Goal: Task Accomplishment & Management: Use online tool/utility

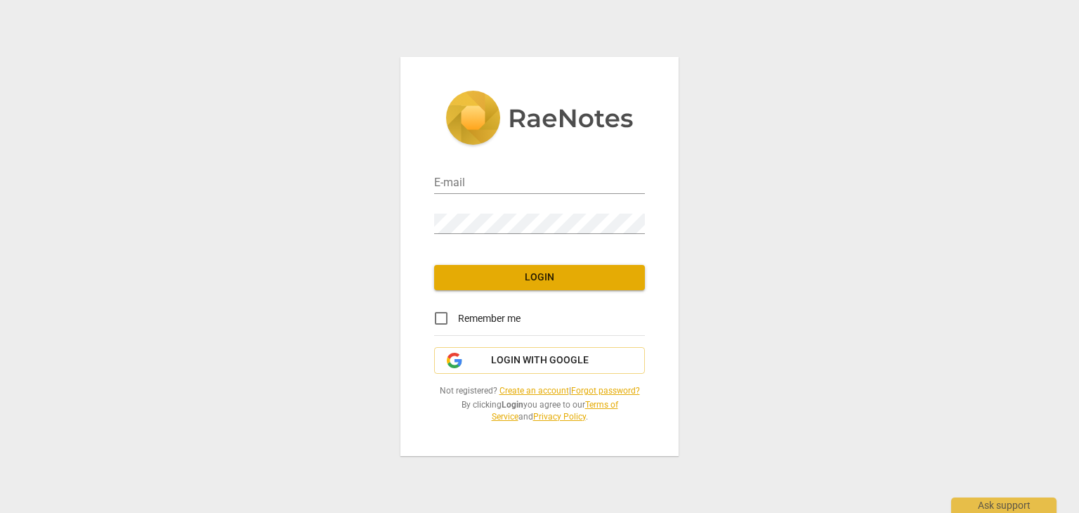
type input "amalghosnfreiha@yahoo.com"
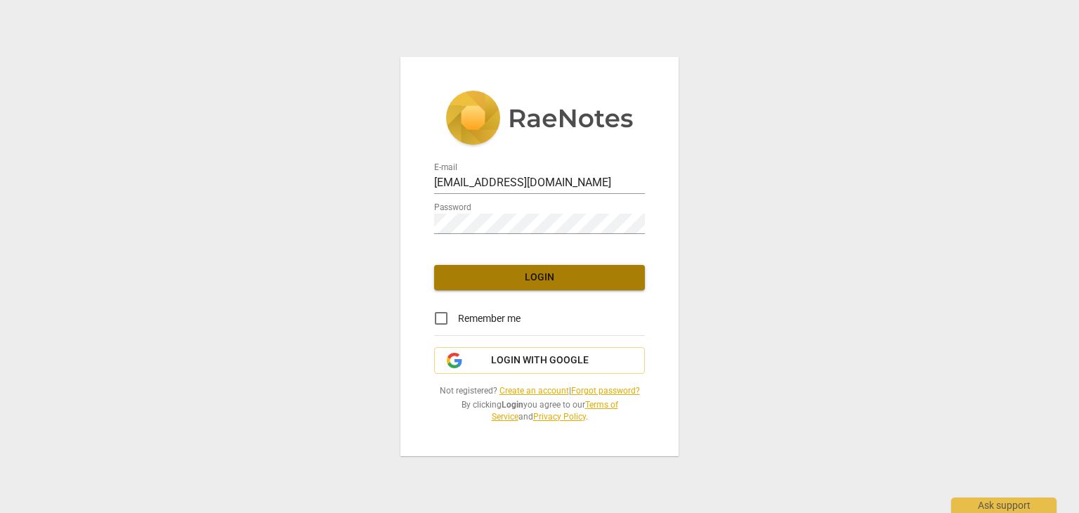
click at [499, 287] on button "Login" at bounding box center [539, 277] width 211 height 25
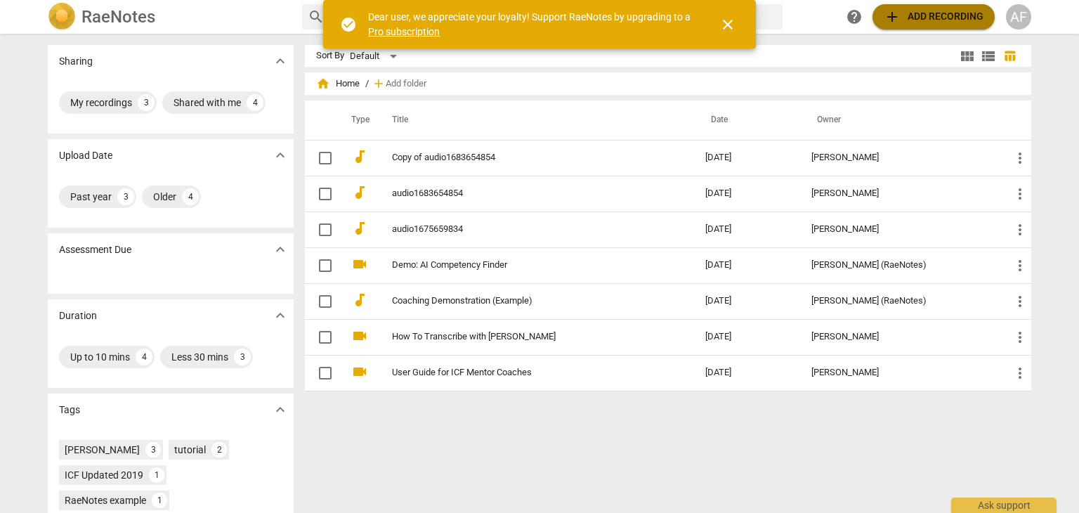
click at [947, 15] on span "add Add recording" at bounding box center [934, 16] width 100 height 17
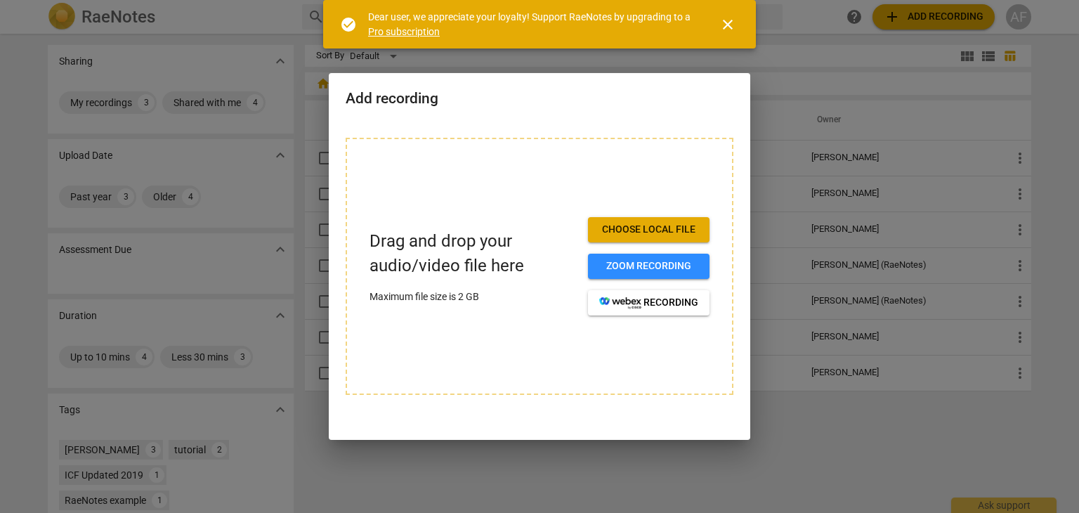
click at [650, 223] on span "Choose local file" at bounding box center [648, 230] width 99 height 14
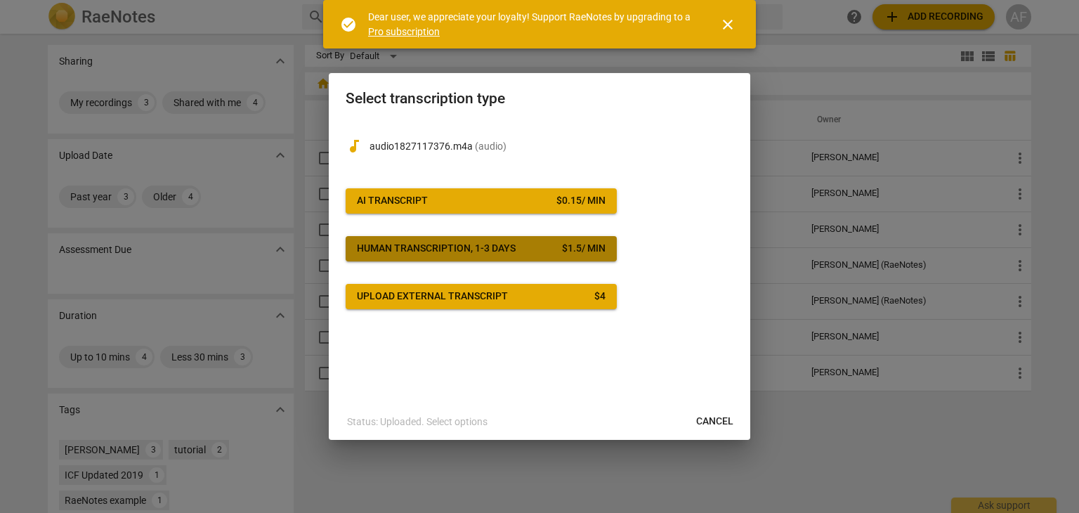
click at [466, 249] on div "Human transcription, 1-3 days" at bounding box center [436, 249] width 159 height 14
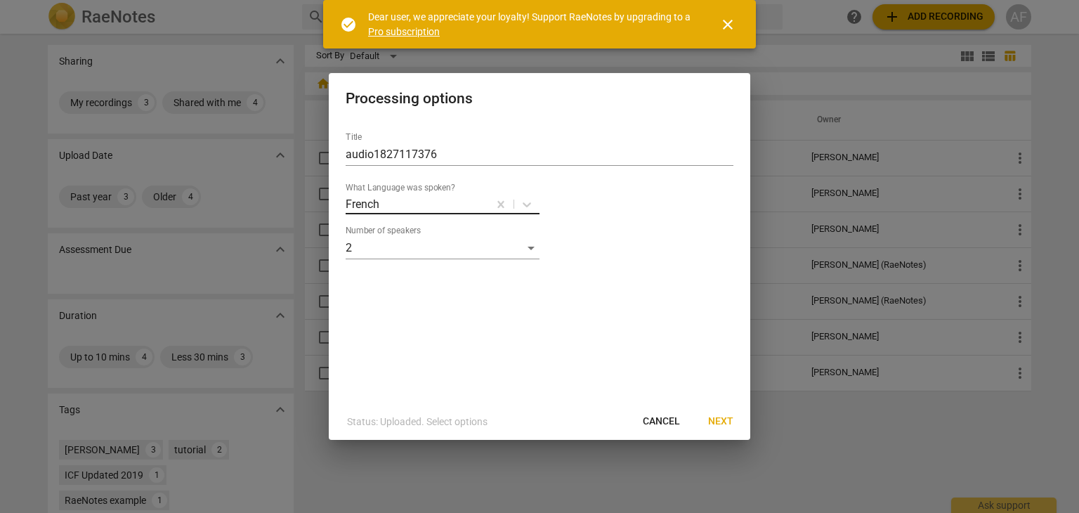
click at [401, 205] on div at bounding box center [434, 204] width 106 height 16
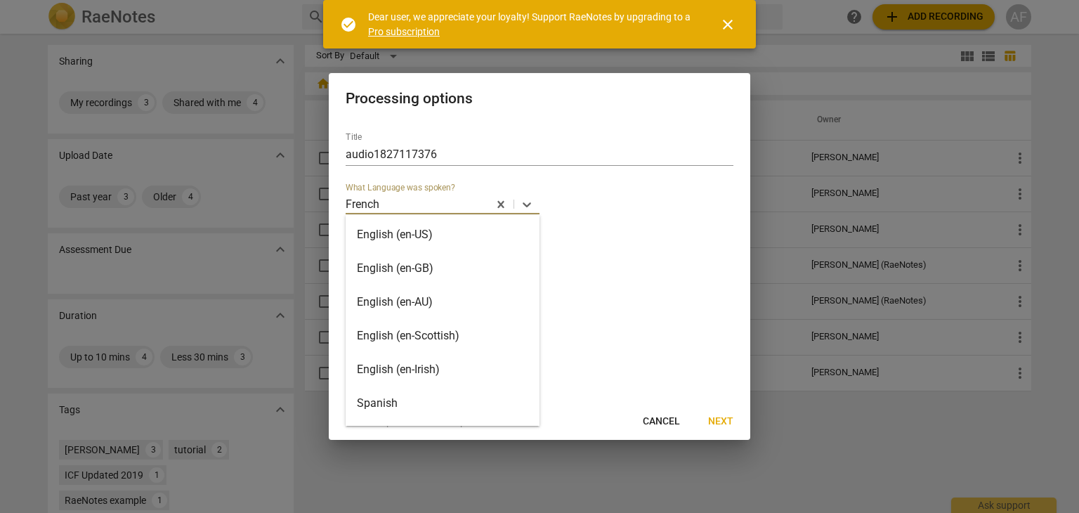
click at [408, 238] on div "English (en-US)" at bounding box center [443, 235] width 194 height 34
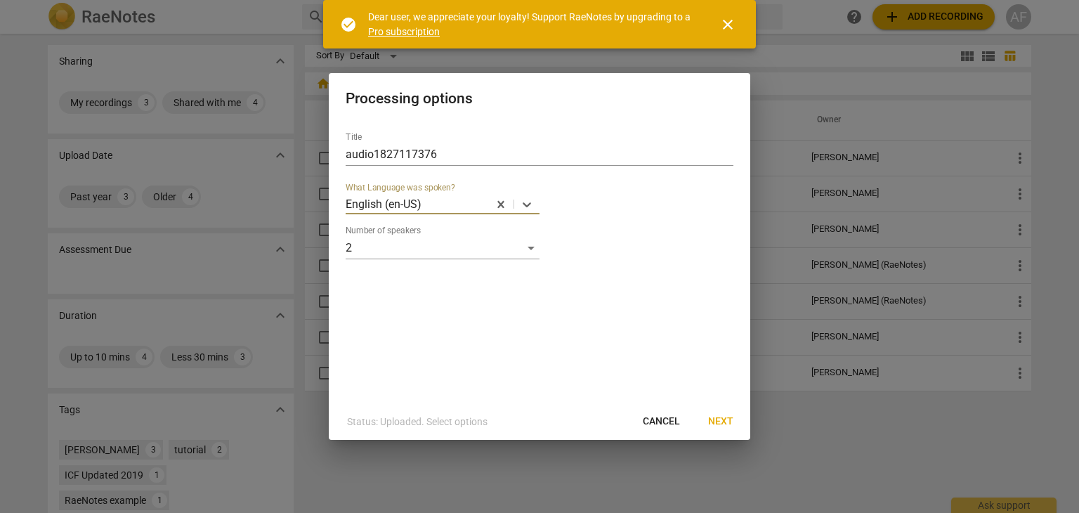
click at [721, 425] on span "Next" at bounding box center [720, 422] width 25 height 14
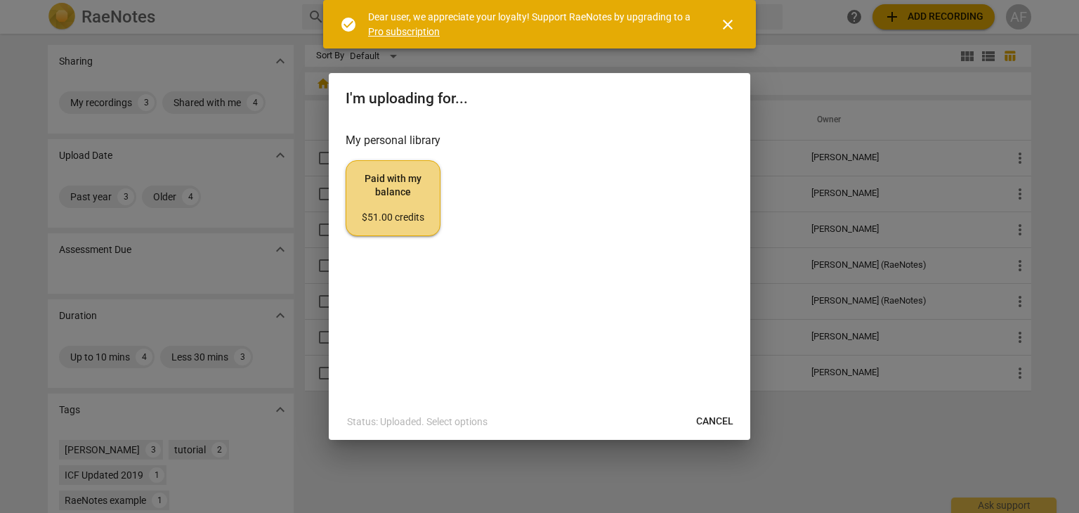
click at [403, 190] on span "Paid with my balance $51.00 credits" at bounding box center [393, 198] width 71 height 53
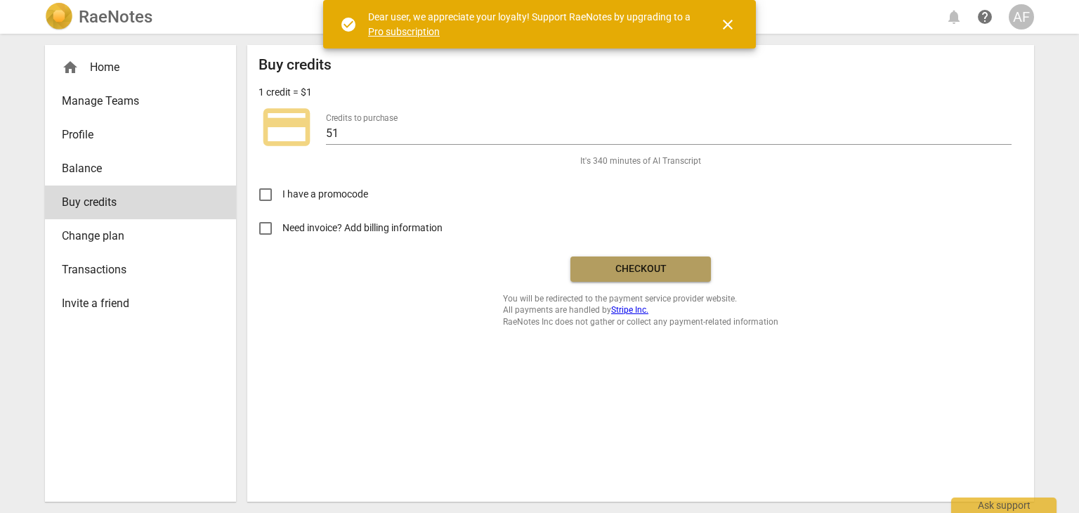
drag, startPoint x: 654, startPoint y: 269, endPoint x: 610, endPoint y: 274, distance: 43.8
click at [610, 274] on span "Checkout" at bounding box center [641, 269] width 118 height 14
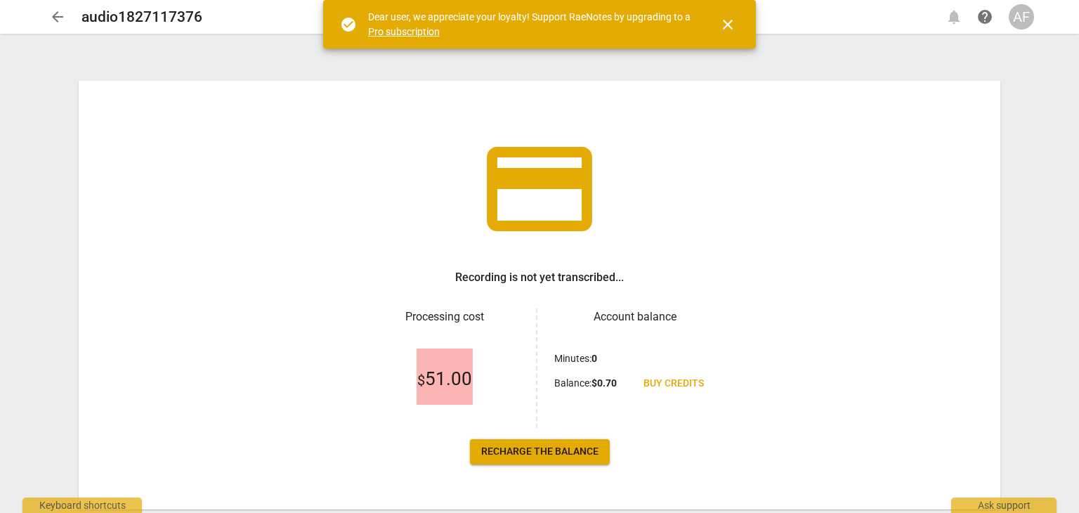
click at [731, 20] on span "close" at bounding box center [728, 24] width 17 height 17
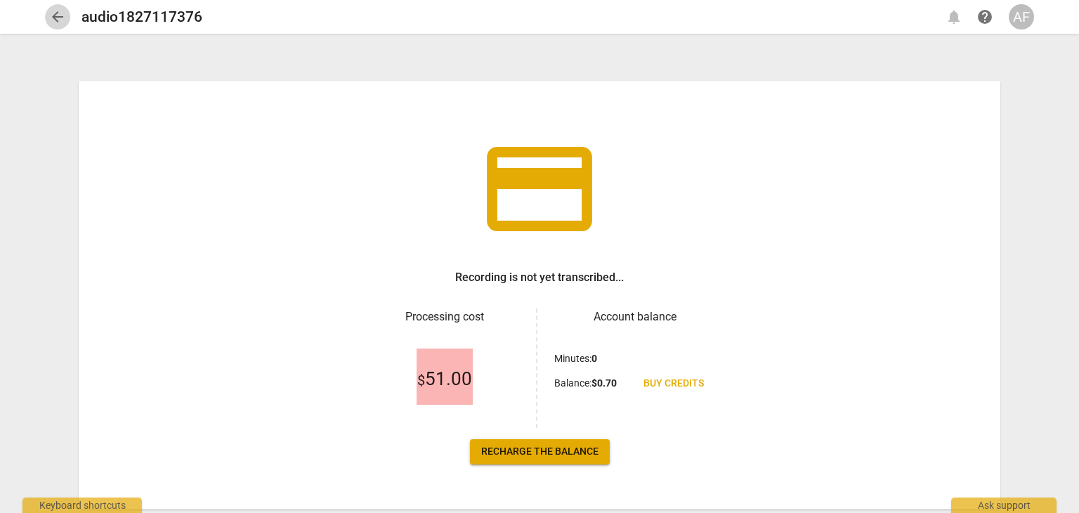
click at [51, 15] on span "arrow_back" at bounding box center [57, 16] width 17 height 17
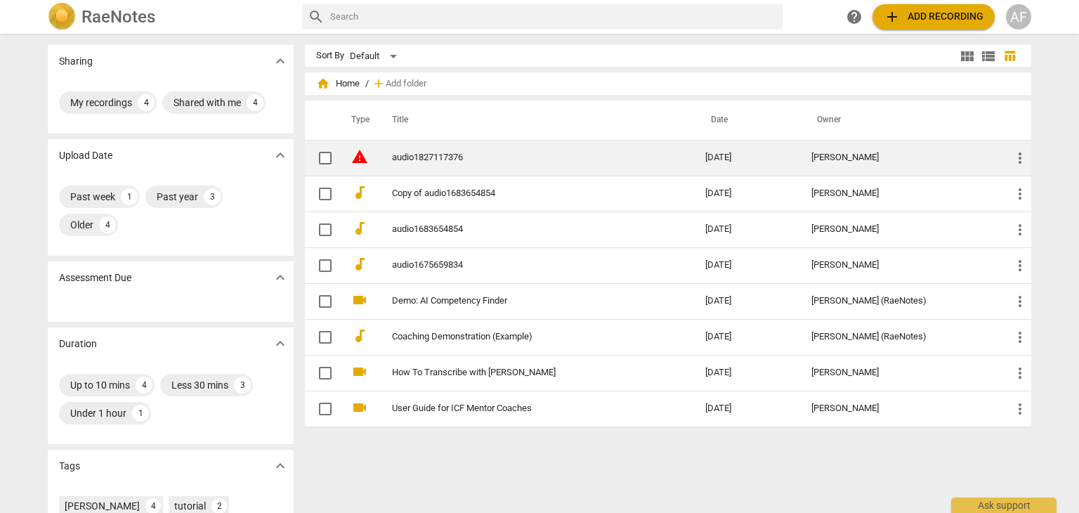
click at [1015, 156] on span "more_vert" at bounding box center [1020, 158] width 17 height 17
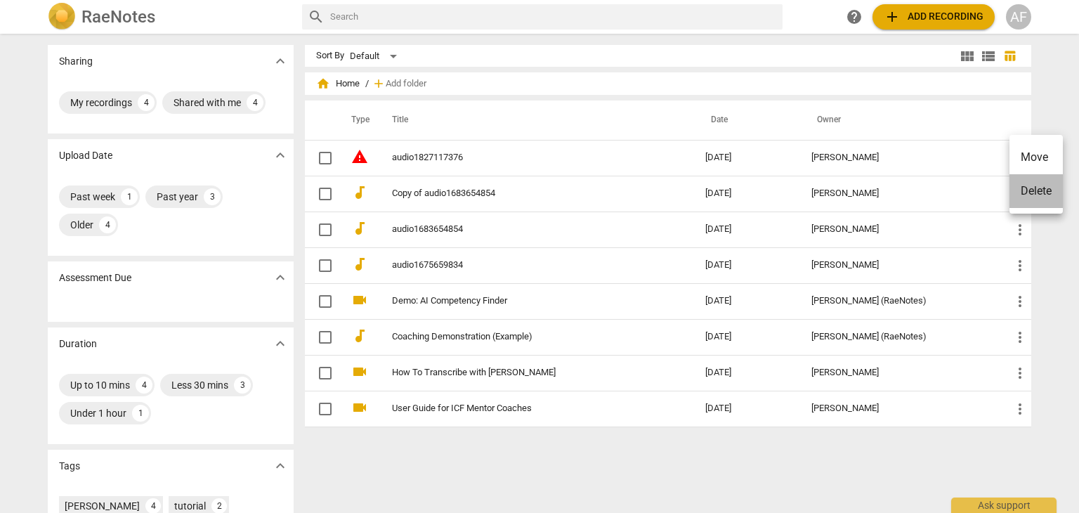
click at [1037, 202] on li "Delete" at bounding box center [1036, 191] width 53 height 34
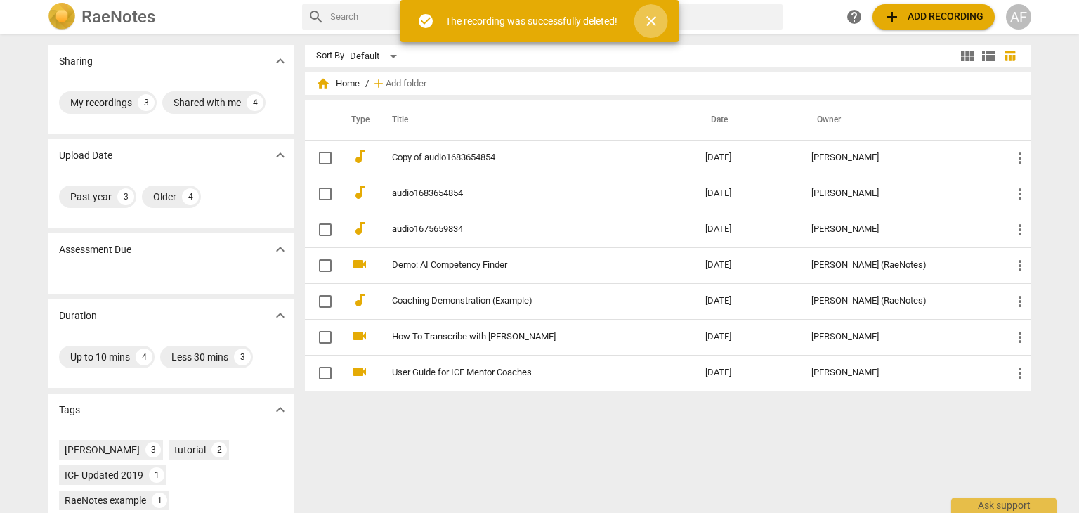
click at [651, 21] on span "close" at bounding box center [651, 21] width 17 height 17
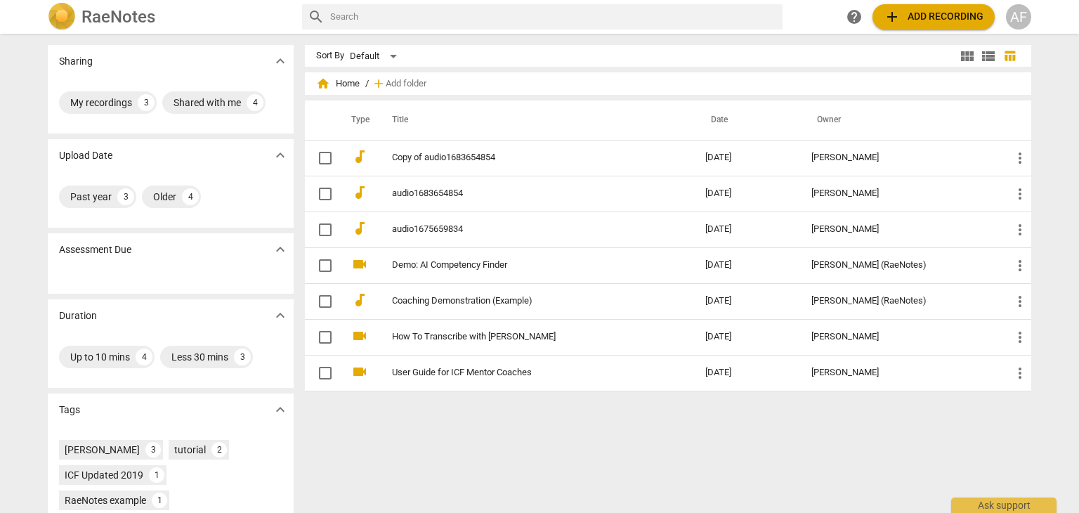
click at [914, 8] on span "add Add recording" at bounding box center [934, 16] width 100 height 17
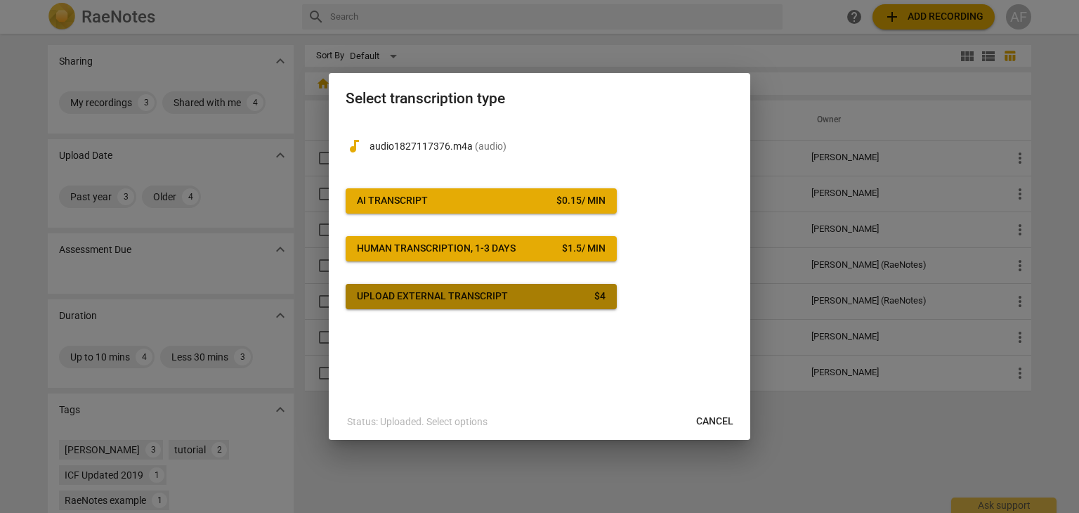
click at [436, 304] on button "Upload external transcript $ 4" at bounding box center [481, 296] width 271 height 25
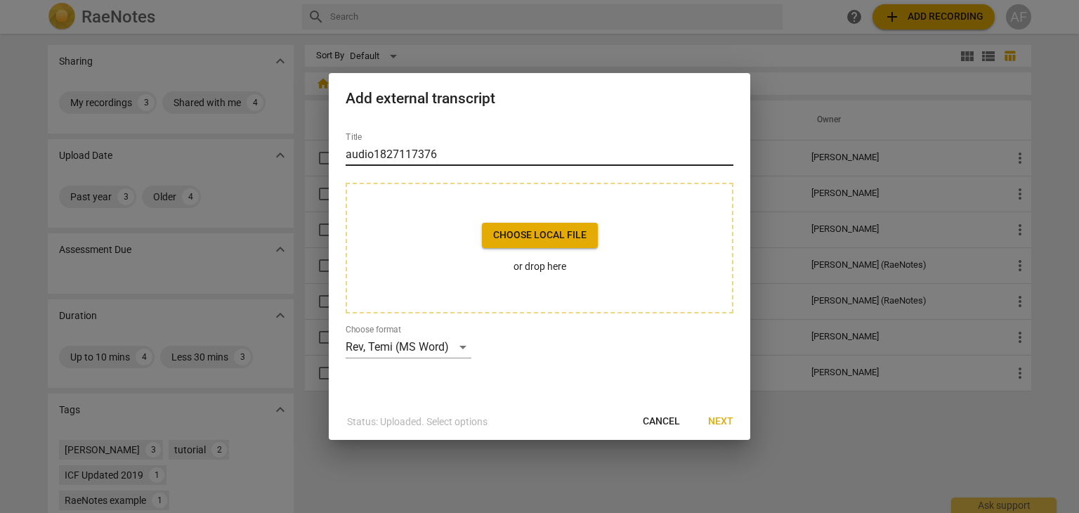
click at [503, 154] on input "audio1827117376" at bounding box center [540, 154] width 388 height 22
click at [665, 417] on span "Cancel" at bounding box center [661, 422] width 37 height 14
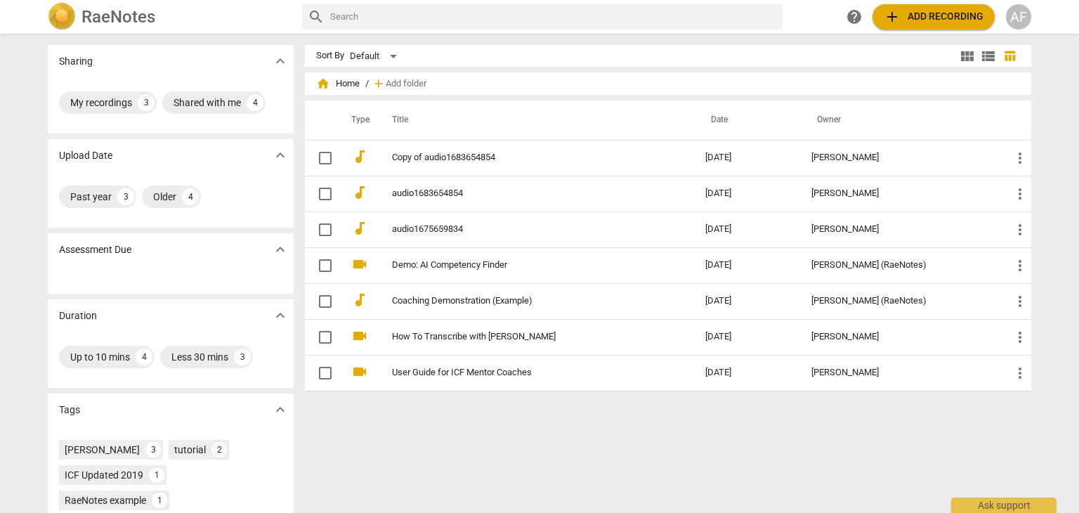
click at [877, 10] on button "add Add recording" at bounding box center [934, 16] width 122 height 25
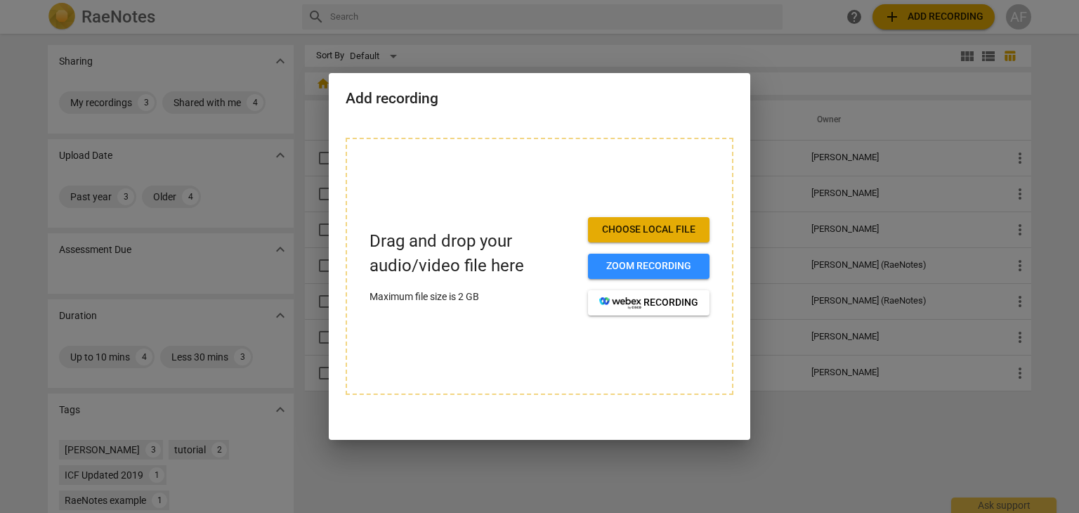
click at [647, 228] on span "Choose local file" at bounding box center [648, 230] width 99 height 14
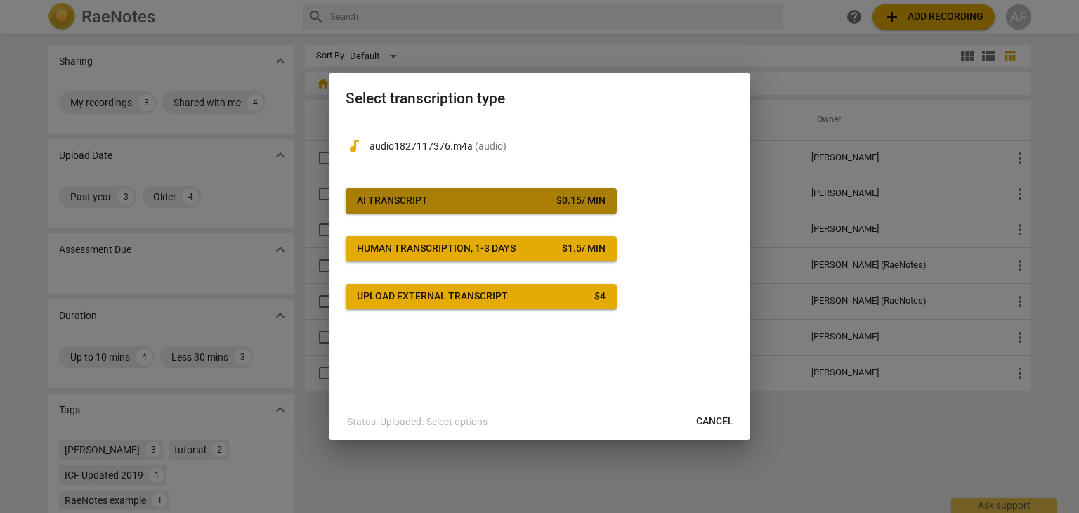
click at [484, 199] on span "AI Transcript $ 0.15 / min" at bounding box center [481, 201] width 249 height 14
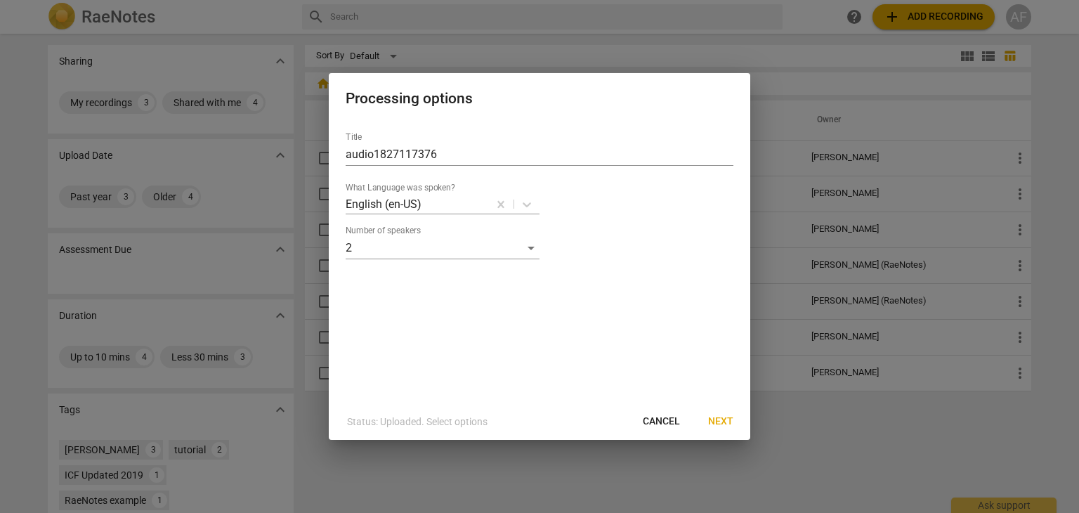
click at [720, 423] on span "Next" at bounding box center [720, 422] width 25 height 14
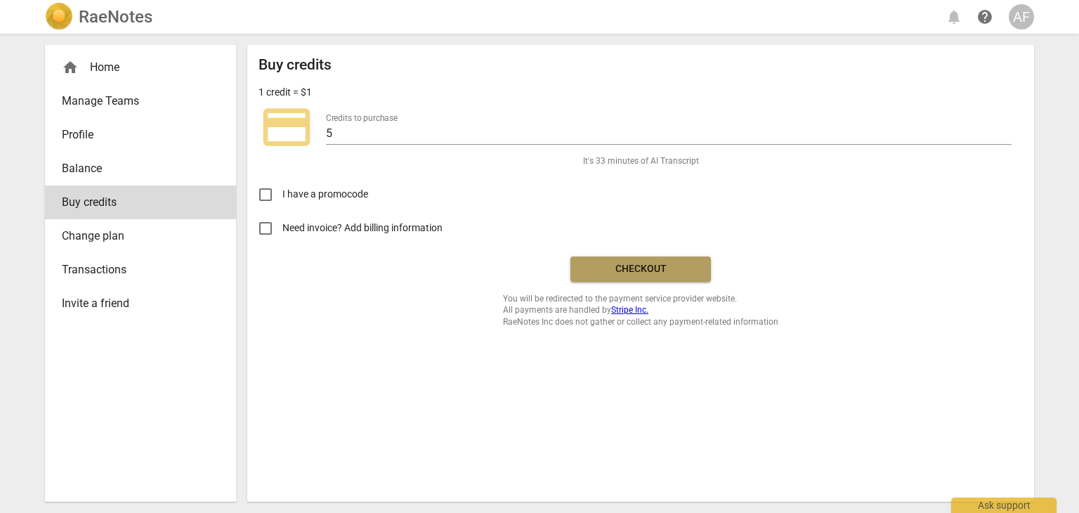
drag, startPoint x: 644, startPoint y: 268, endPoint x: 615, endPoint y: 268, distance: 28.8
click at [615, 268] on span "Checkout" at bounding box center [641, 269] width 118 height 14
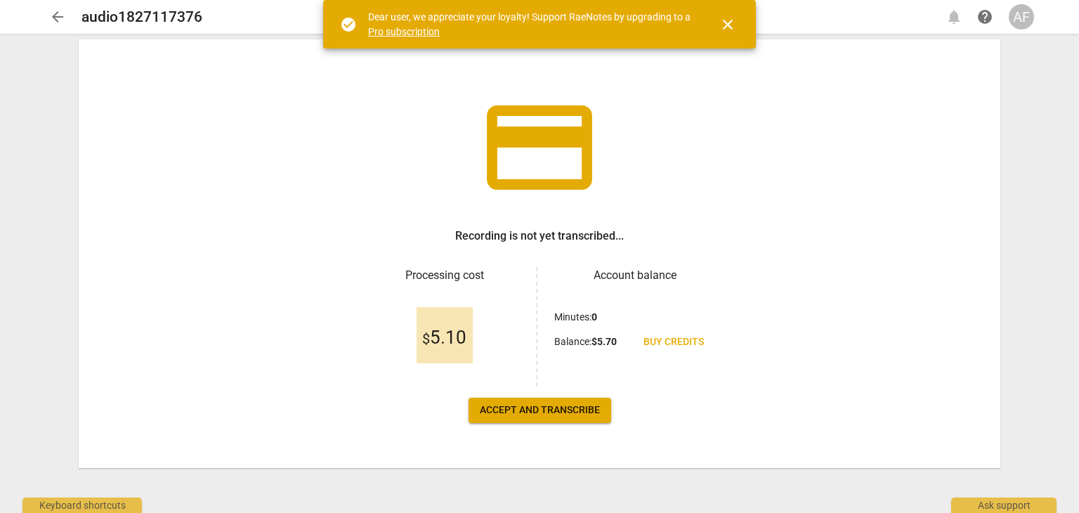
scroll to position [41, 0]
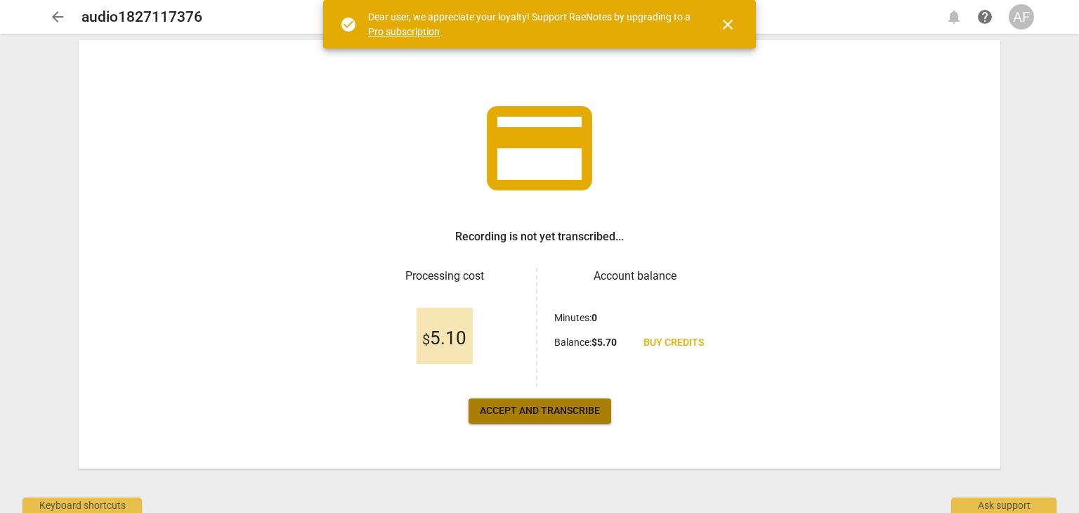
drag, startPoint x: 571, startPoint y: 411, endPoint x: 526, endPoint y: 403, distance: 45.8
click at [526, 403] on button "Accept and transcribe" at bounding box center [540, 410] width 143 height 25
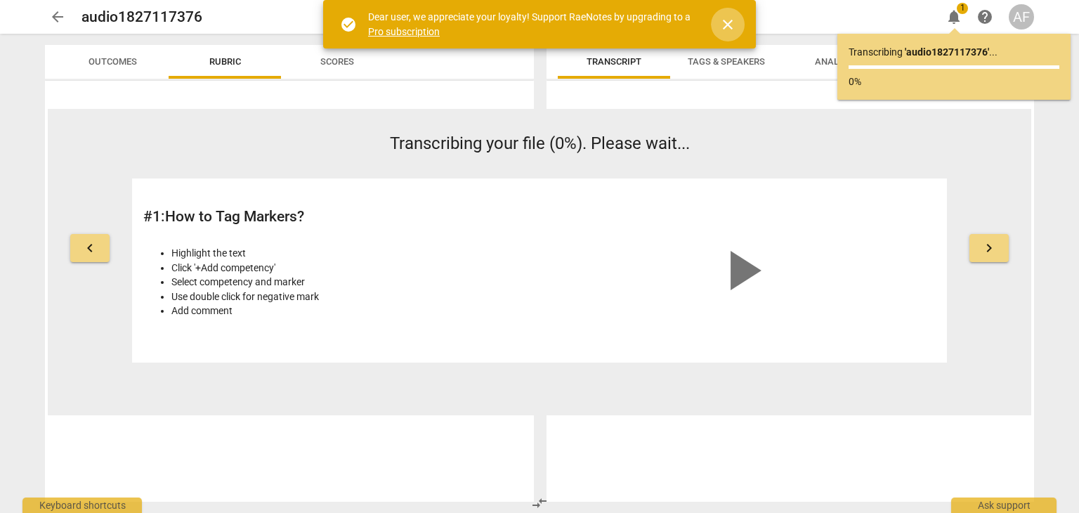
click at [726, 24] on span "close" at bounding box center [728, 24] width 17 height 17
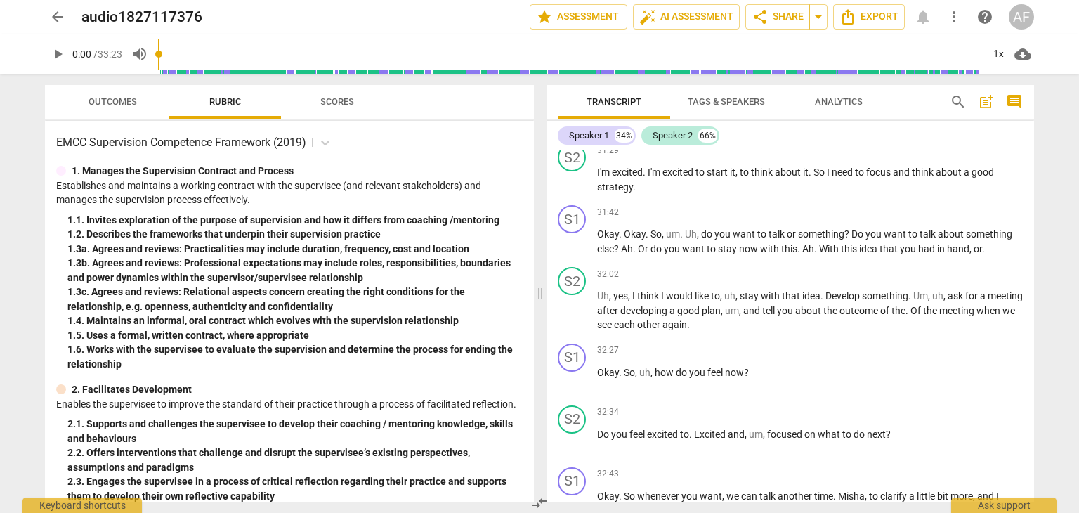
scroll to position [7328, 0]
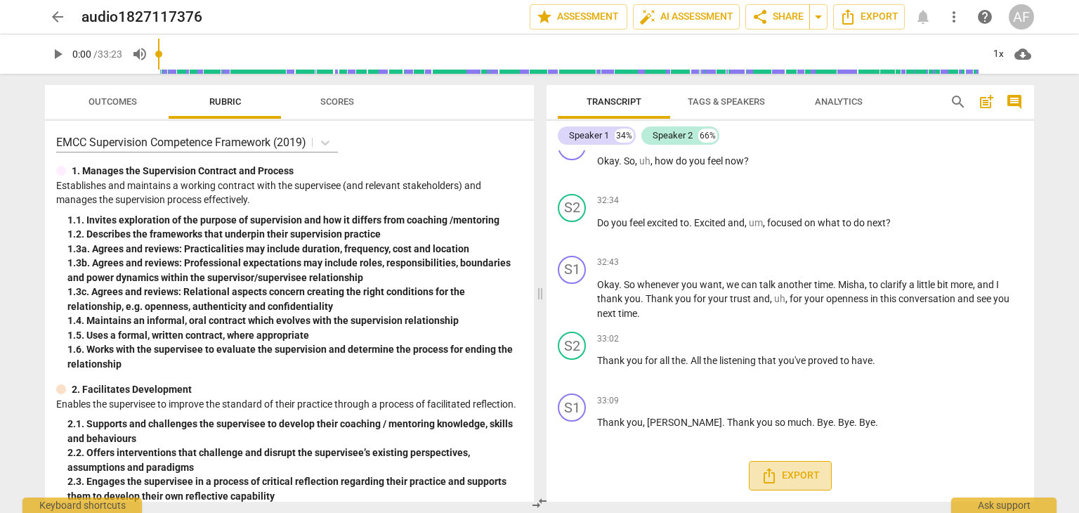
click at [786, 470] on span "Export" at bounding box center [790, 475] width 59 height 17
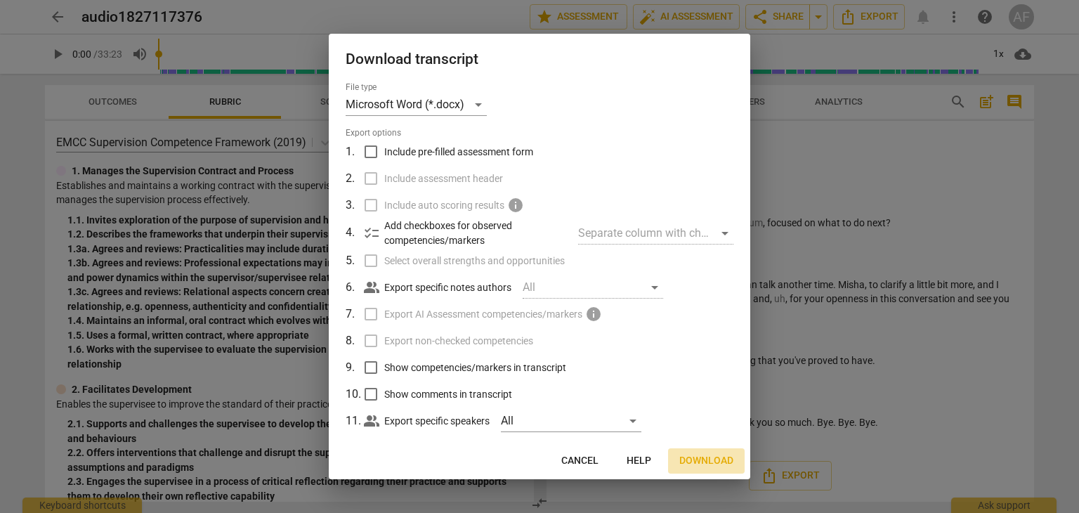
click at [694, 460] on span "Download" at bounding box center [707, 461] width 54 height 14
